Goal: Task Accomplishment & Management: Complete application form

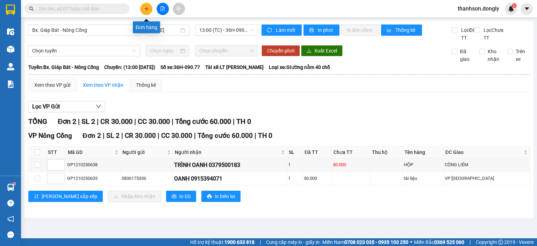
click at [148, 10] on icon "plus" at bounding box center [146, 8] width 5 height 5
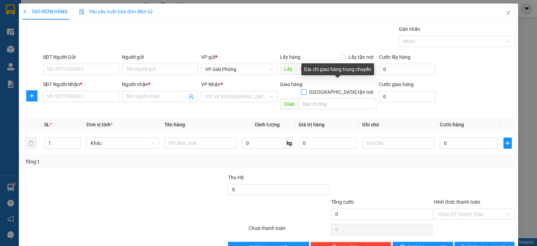
click at [306, 89] on input "[GEOGRAPHIC_DATA] tận nơi" at bounding box center [303, 91] width 5 height 5
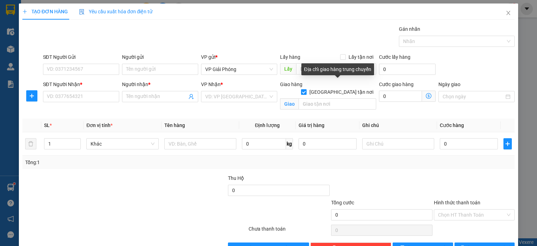
click at [306, 89] on input "[GEOGRAPHIC_DATA] tận nơi" at bounding box center [303, 91] width 5 height 5
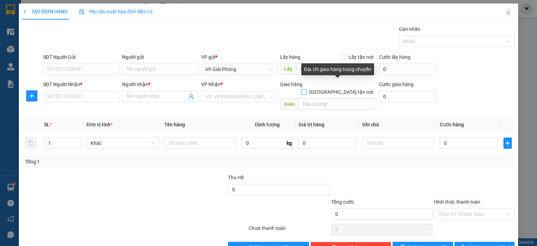
click at [306, 89] on input "[GEOGRAPHIC_DATA] tận nơi" at bounding box center [303, 91] width 5 height 5
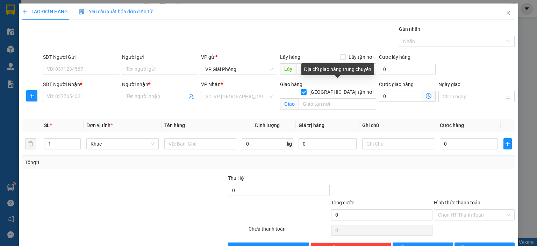
click at [306, 89] on input "[GEOGRAPHIC_DATA] tận nơi" at bounding box center [303, 91] width 5 height 5
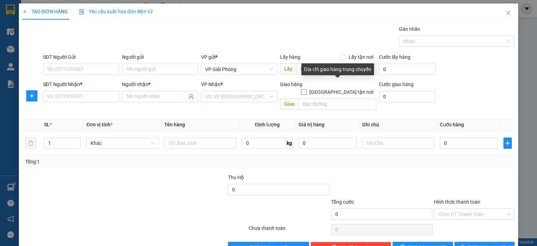
click at [306, 89] on input "[GEOGRAPHIC_DATA] tận nơi" at bounding box center [303, 91] width 5 height 5
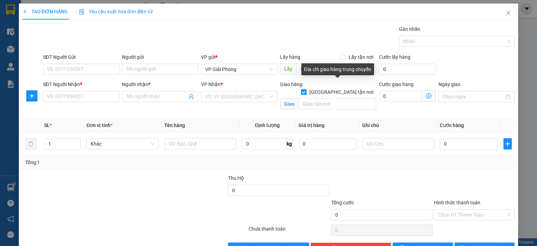
click at [306, 89] on input "[GEOGRAPHIC_DATA] tận nơi" at bounding box center [303, 91] width 5 height 5
checkbox input "false"
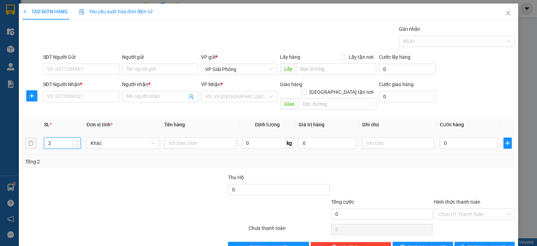
click at [77, 140] on icon "up" at bounding box center [77, 141] width 2 height 2
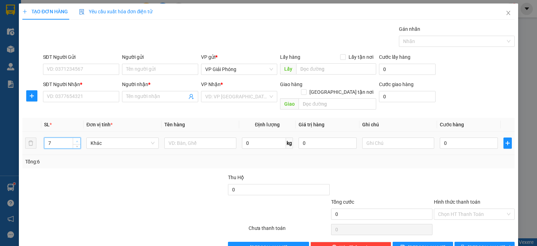
click at [77, 140] on icon "up" at bounding box center [77, 141] width 2 height 2
type input "10"
click at [77, 140] on icon "up" at bounding box center [77, 141] width 2 height 2
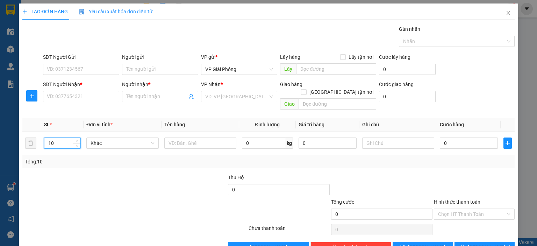
click at [66, 183] on div at bounding box center [73, 185] width 103 height 24
click at [70, 138] on input "10" at bounding box center [62, 143] width 36 height 10
drag, startPoint x: 48, startPoint y: 135, endPoint x: 54, endPoint y: 136, distance: 6.4
click at [54, 138] on input "10" at bounding box center [62, 143] width 36 height 10
type input "10"
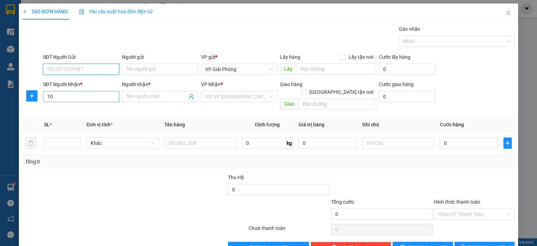
type input "10"
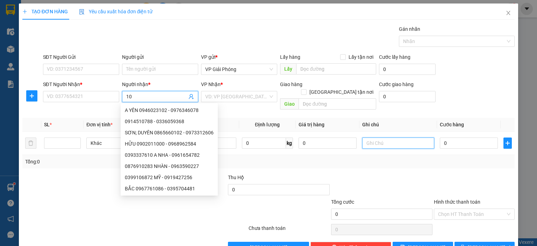
type input "10"
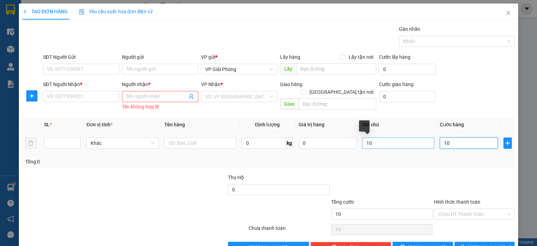
type input "10"
type input "0"
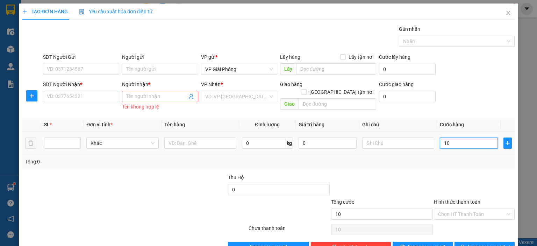
type input "0"
click at [507, 14] on icon "close" at bounding box center [509, 13] width 4 height 4
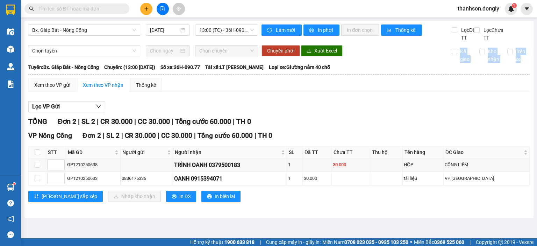
drag, startPoint x: 535, startPoint y: 61, endPoint x: 534, endPoint y: 78, distance: 16.8
click at [534, 78] on main "Bx. Giáp Bát - Nông Cống [DATE] 13:00 (TC) - 36H-090.77 Làm mới In phơi In đơn …" at bounding box center [268, 119] width 537 height 238
click at [523, 107] on div "Lọc VP Gửi TỔNG Đơn 2 | SL 2 | CR 30.000 | CC 30.000 | Tổng cước 60.000 | TH 0…" at bounding box center [278, 154] width 501 height 113
click at [537, 0] on html "Kết quả tìm kiếm ( 0 ) Bộ lọc No Data thanhson.dongly 1 Điều hành xe Kho hàng m…" at bounding box center [268, 123] width 537 height 246
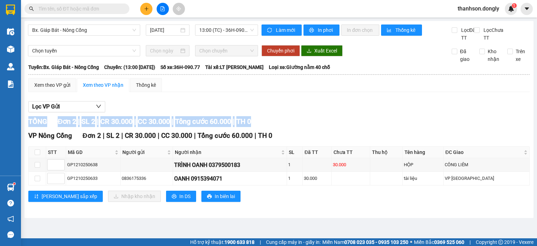
click at [406, 130] on div "Lọc VP Gửi TỔNG Đơn 2 | SL 2 | CR 30.000 | CC 30.000 | Tổng cước 60.000 | TH 0…" at bounding box center [278, 154] width 501 height 113
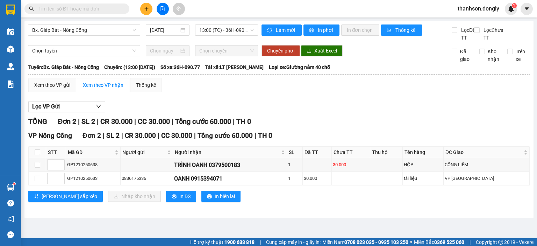
click at [387, 104] on div "Xem theo VP gửi Xem theo VP nhận Thống kê Lọc VP Gửi TỔNG Đơn 2 | SL 2 | CR 30…" at bounding box center [278, 144] width 501 height 133
click at [151, 12] on div "Lọc các chuyến theo ngày" at bounding box center [168, 12] width 62 height 12
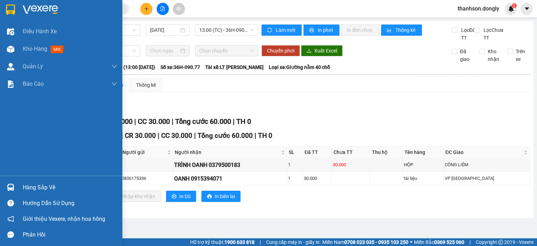
click at [9, 6] on img at bounding box center [10, 10] width 9 height 10
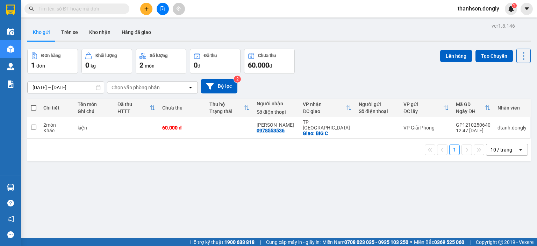
click at [35, 108] on span at bounding box center [34, 108] width 6 height 6
click at [34, 104] on input "checkbox" at bounding box center [34, 104] width 0 height 0
checkbox input "true"
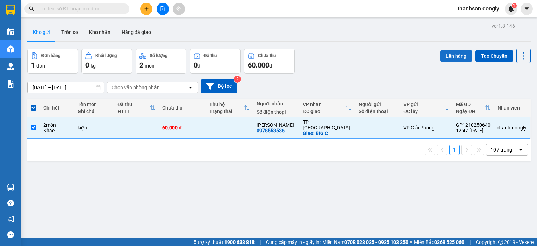
click at [442, 62] on button "Lên hàng" at bounding box center [456, 56] width 32 height 13
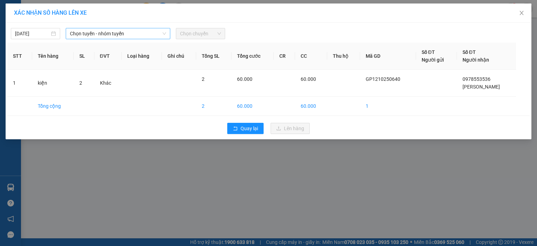
click at [165, 32] on icon "down" at bounding box center [164, 33] width 4 height 4
click at [156, 35] on span "Chọn tuyến - nhóm tuyến" at bounding box center [118, 33] width 96 height 10
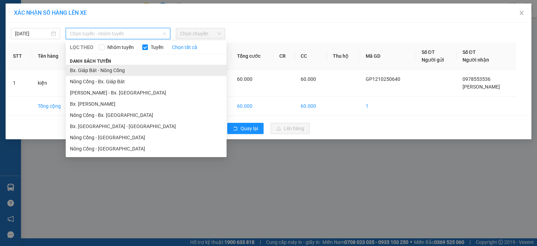
click at [122, 72] on li "Bx. Giáp Bát - Nông Cống" at bounding box center [146, 70] width 161 height 11
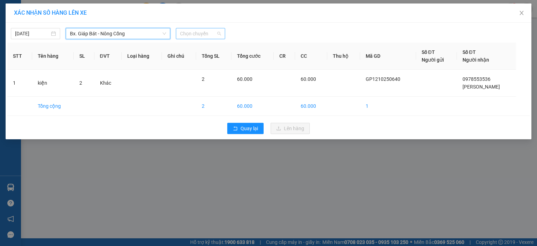
click at [208, 35] on span "Chọn chuyến" at bounding box center [200, 33] width 41 height 10
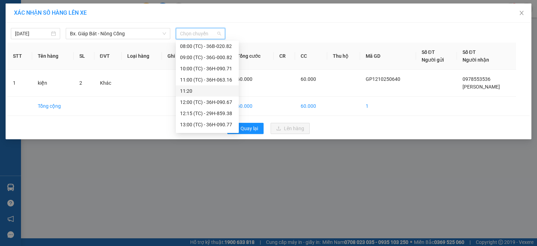
scroll to position [35, 0]
click at [191, 121] on div "14:00 (TC) - 36B-014.66" at bounding box center [207, 125] width 55 height 8
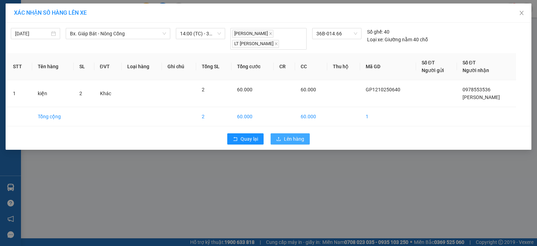
click at [302, 138] on span "Lên hàng" at bounding box center [294, 139] width 20 height 8
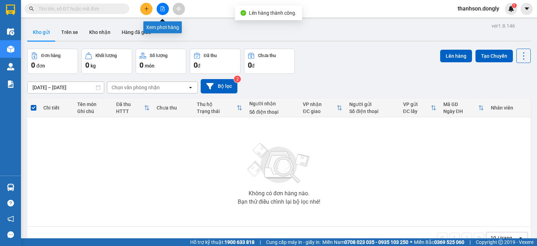
click at [165, 10] on button at bounding box center [163, 9] width 12 height 12
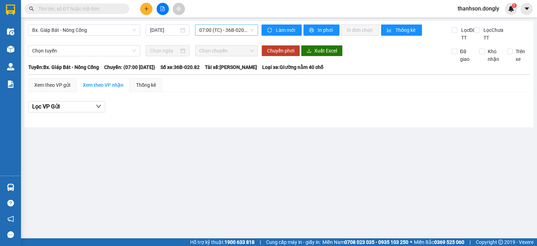
click at [249, 31] on span "07:00 (TC) - 36B-020.82" at bounding box center [226, 30] width 55 height 10
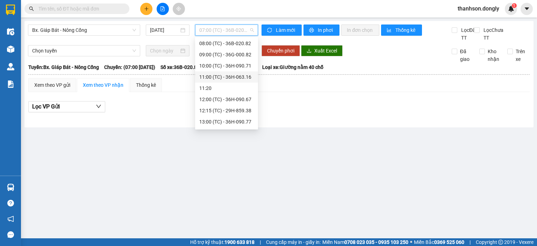
scroll to position [35, 0]
click at [204, 118] on div "14:00 (TC) - 36B-014.66" at bounding box center [226, 121] width 55 height 8
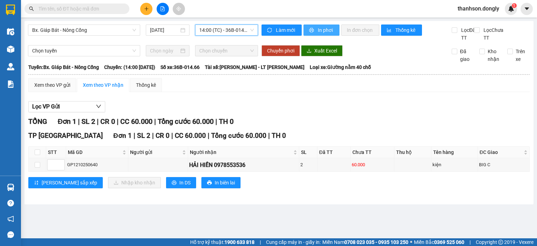
click at [312, 30] on icon "printer" at bounding box center [311, 30] width 5 height 5
drag, startPoint x: 406, startPoint y: 216, endPoint x: 201, endPoint y: 156, distance: 213.2
click at [338, 201] on main "Bx. Giáp Bát - Nông Cống 12/10/2025 14:00 (TC) - 36B-014.66 Làm mới In phơi In …" at bounding box center [268, 119] width 537 height 238
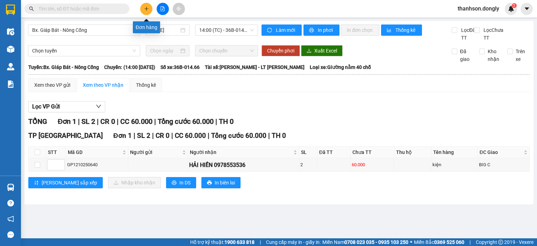
click at [150, 10] on button at bounding box center [146, 9] width 12 height 12
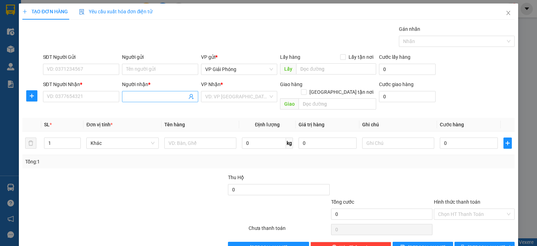
click at [160, 96] on input "Người nhận *" at bounding box center [156, 97] width 61 height 8
type input "l"
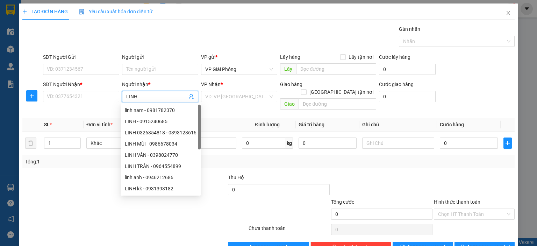
type input "LINH 1"
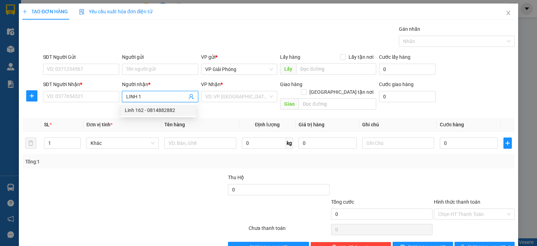
click at [151, 111] on div "Linh 162 - 0814882882" at bounding box center [158, 110] width 67 height 8
type input "0814882882"
type input "Linh 162"
checkbox input "true"
type input "162 HẢI THƯỢNG LÃN ÔNG"
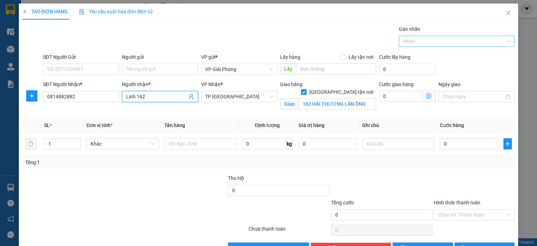
click at [427, 41] on div at bounding box center [453, 41] width 105 height 8
type input "Linh 162"
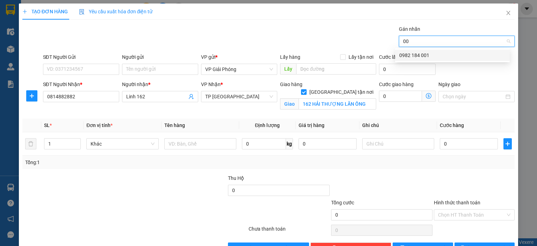
type input "001"
click at [429, 56] on div "0982 184 001" at bounding box center [452, 55] width 106 height 8
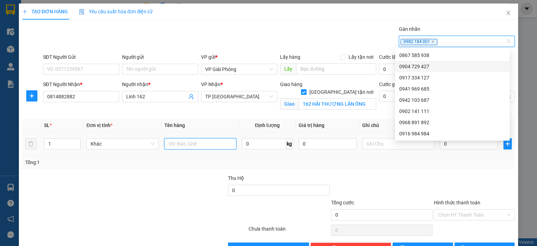
click at [173, 141] on input "text" at bounding box center [200, 143] width 72 height 11
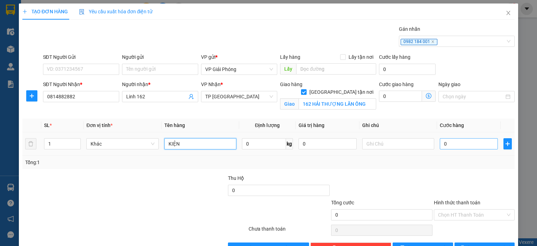
type input "KIỆN"
type input "4"
type input "40"
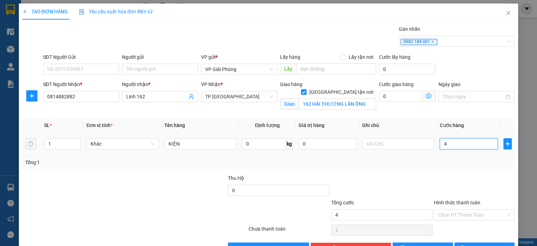
type input "40"
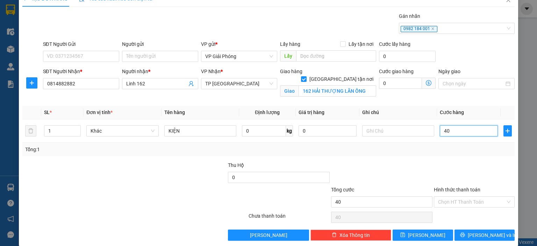
scroll to position [20, 0]
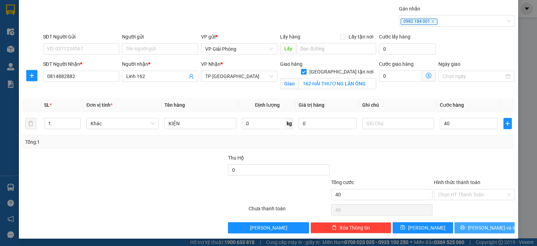
type input "40.000"
click at [465, 229] on icon "printer" at bounding box center [462, 227] width 5 height 5
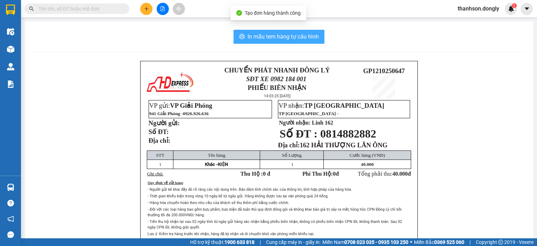
click at [316, 38] on span "In mẫu tem hàng tự cấu hình" at bounding box center [283, 36] width 71 height 9
